Goal: Transaction & Acquisition: Book appointment/travel/reservation

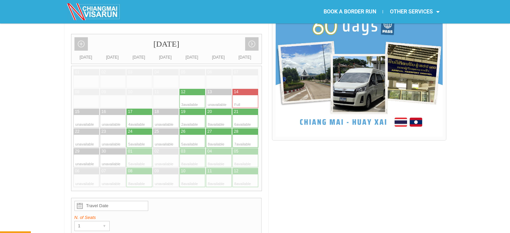
scroll to position [188, 0]
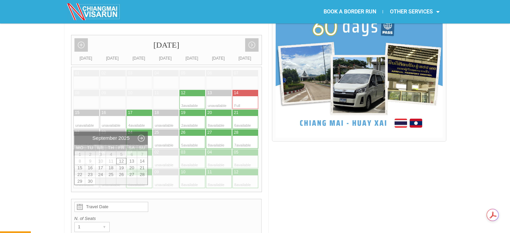
click at [89, 202] on input "Travel Date" at bounding box center [111, 207] width 74 height 10
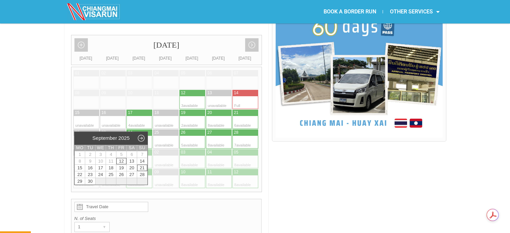
click at [143, 168] on link "21" at bounding box center [142, 168] width 10 height 6
type input "[DATE]"
radio input "true"
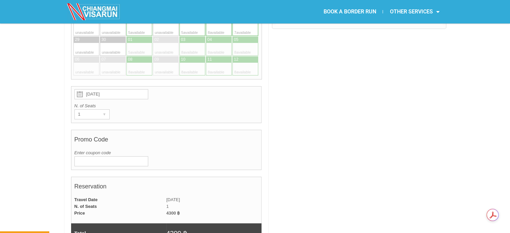
scroll to position [306, 0]
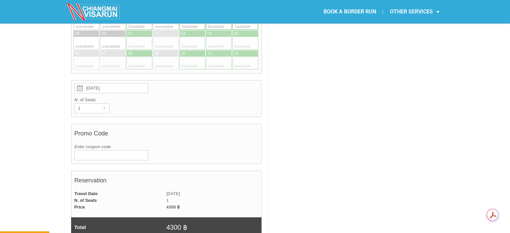
click at [90, 150] on input "Enter coupon code" at bounding box center [111, 155] width 74 height 10
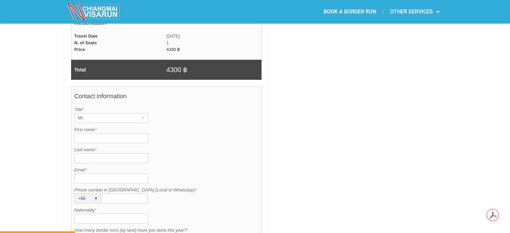
scroll to position [465, 0]
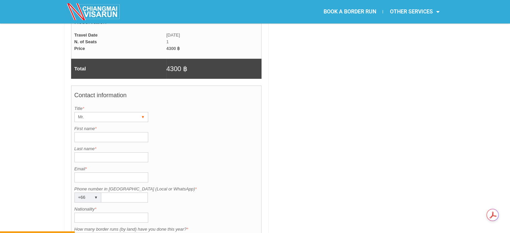
click at [97, 112] on div "Mr." at bounding box center [105, 116] width 60 height 9
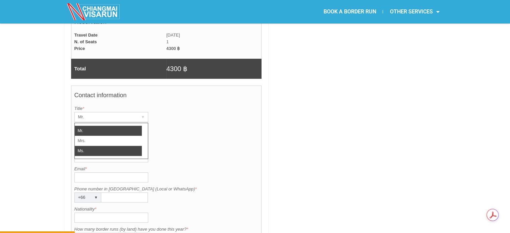
click at [91, 146] on li "Ms." at bounding box center [108, 151] width 67 height 10
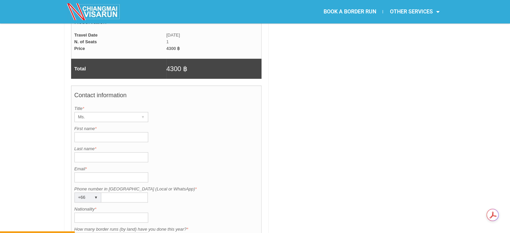
click at [85, 132] on input "First name *" at bounding box center [111, 137] width 74 height 10
type input "[PERSON_NAME]"
type input "[EMAIL_ADDRESS][DOMAIN_NAME]"
type input "07846121771"
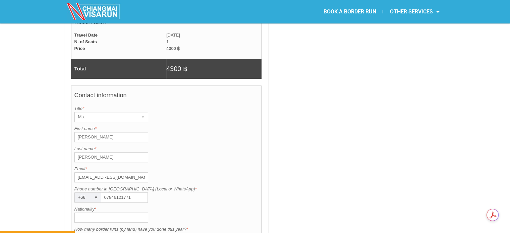
type input "[GEOGRAPHIC_DATA]"
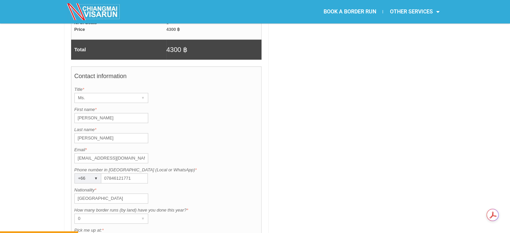
click at [133, 173] on input "07846121771" at bounding box center [124, 178] width 47 height 10
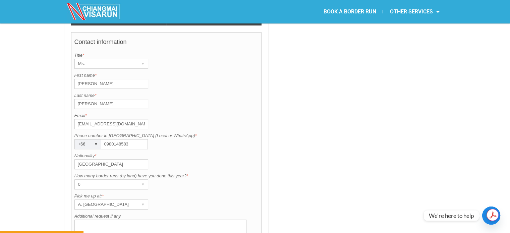
click at [107, 139] on input "0980148583" at bounding box center [124, 144] width 47 height 10
type input "980148583"
click at [99, 180] on div "0" at bounding box center [105, 184] width 60 height 9
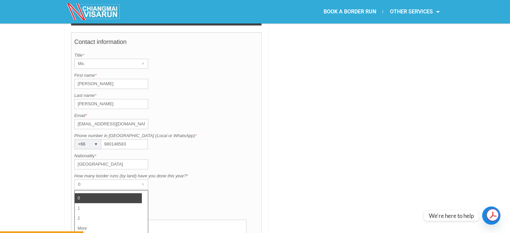
click at [81, 193] on li "0" at bounding box center [108, 198] width 67 height 10
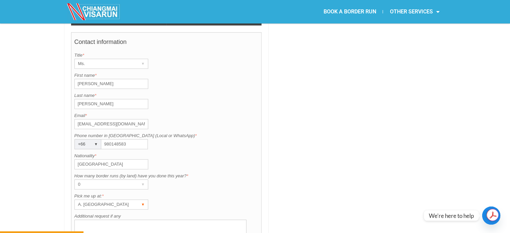
click at [98, 200] on div "A. [GEOGRAPHIC_DATA]" at bounding box center [105, 204] width 60 height 9
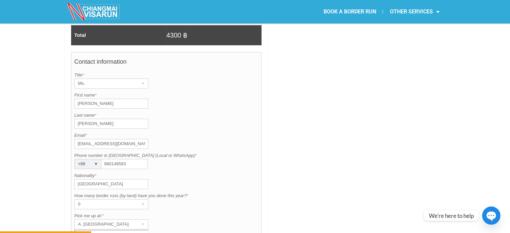
scroll to position [480, 0]
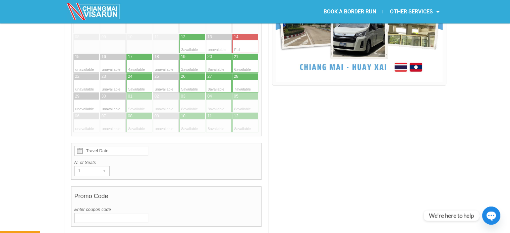
scroll to position [182, 0]
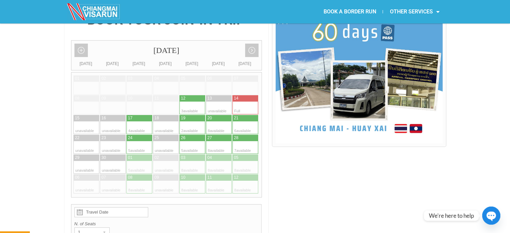
click at [239, 121] on div at bounding box center [238, 127] width 13 height 13
type input "[DATE]"
radio input "true"
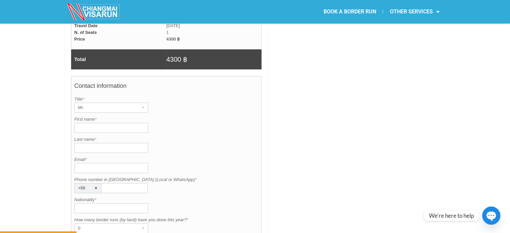
scroll to position [476, 0]
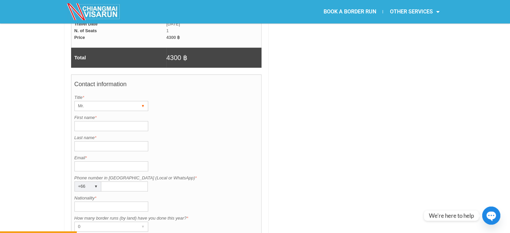
click at [95, 101] on div "Mr." at bounding box center [105, 105] width 60 height 9
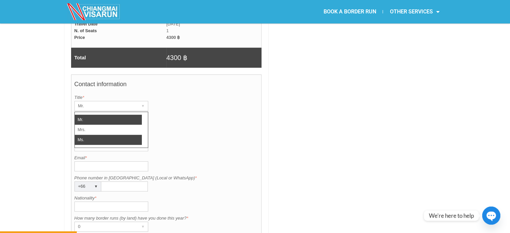
click at [80, 135] on li "Ms." at bounding box center [108, 140] width 67 height 10
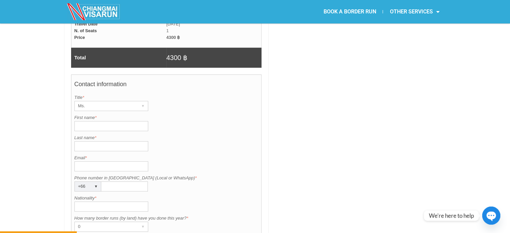
click at [86, 121] on input "First name *" at bounding box center [111, 126] width 74 height 10
type input "[PERSON_NAME]"
type input "[EMAIL_ADDRESS][DOMAIN_NAME]"
type input "07846121771"
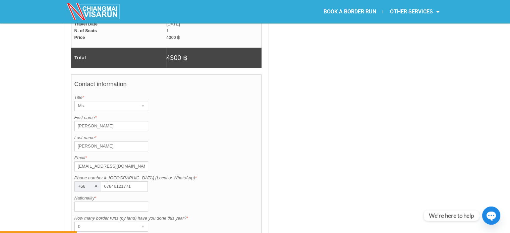
type input "[GEOGRAPHIC_DATA]"
click at [111, 181] on input "07846121771" at bounding box center [124, 186] width 47 height 10
type input "0980148583"
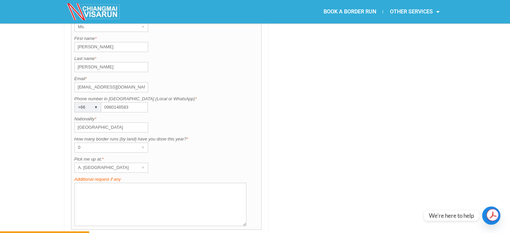
scroll to position [555, 0]
click at [106, 163] on div "A. [GEOGRAPHIC_DATA]" at bounding box center [105, 167] width 60 height 9
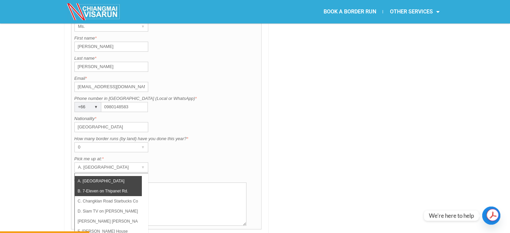
click at [101, 186] on li "B. 7-Eleven on Thipanet Rd." at bounding box center [108, 191] width 67 height 10
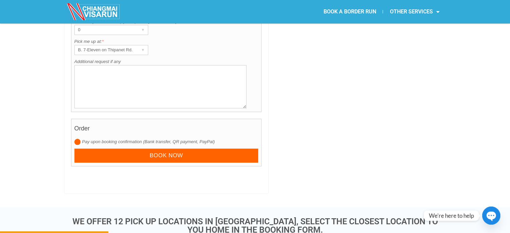
scroll to position [673, 0]
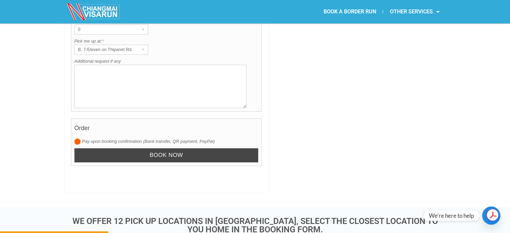
click at [167, 148] on input "Book now" at bounding box center [166, 155] width 184 height 14
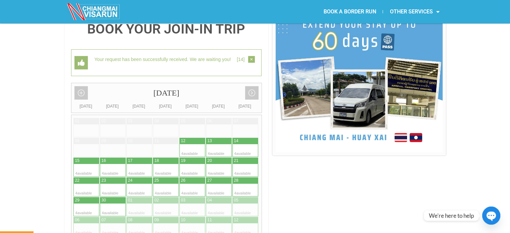
scroll to position [173, 0]
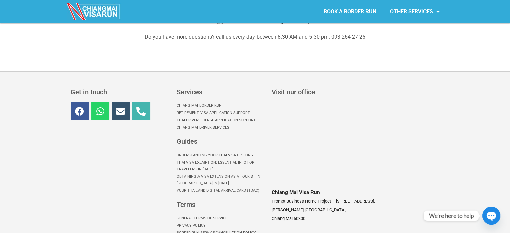
scroll to position [200, 0]
